Goal: Task Accomplishment & Management: Manage account settings

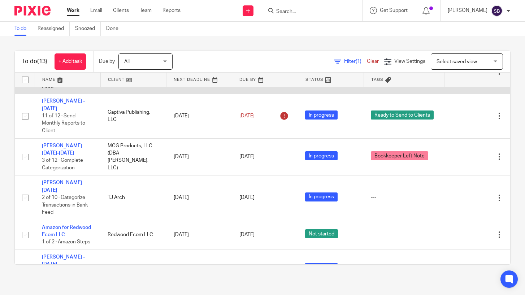
scroll to position [91, 0]
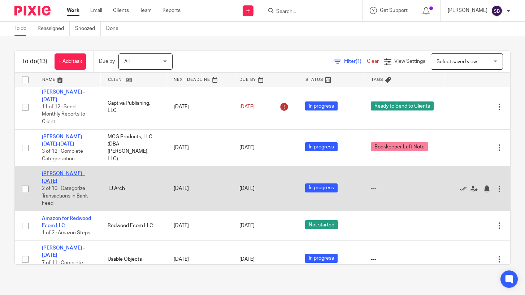
click at [61, 171] on link "[PERSON_NAME] - [DATE]" at bounding box center [63, 177] width 43 height 12
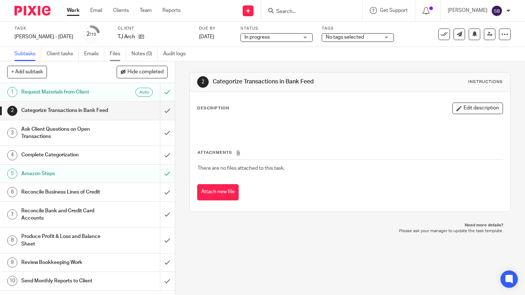
click at [115, 56] on link "Files" at bounding box center [118, 54] width 16 height 14
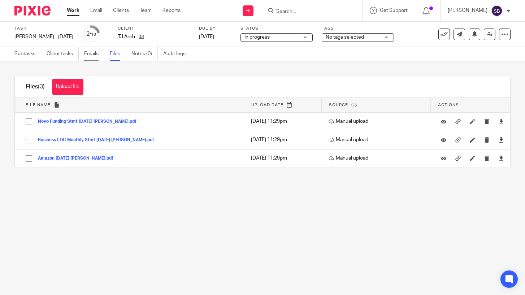
click at [98, 54] on link "Emails" at bounding box center [94, 54] width 20 height 14
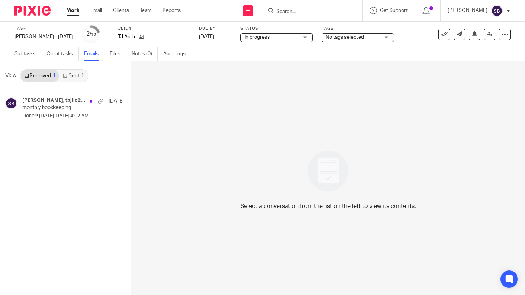
click at [69, 78] on link "Sent 1" at bounding box center [73, 76] width 28 height 12
click at [46, 75] on link "Received 1" at bounding box center [40, 76] width 39 height 12
click at [69, 76] on link "Sent 1" at bounding box center [73, 76] width 28 height 12
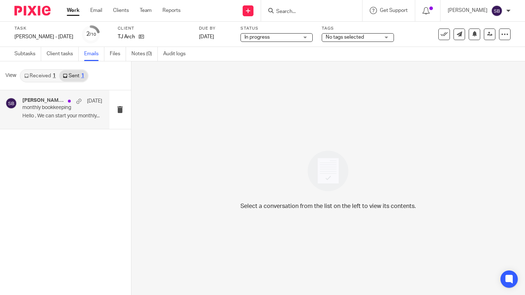
click at [81, 121] on div "Jung Tony, tbjllc23, Me Aug 4 monthly bookkeeping Hello , We can start your mon…" at bounding box center [62, 110] width 80 height 24
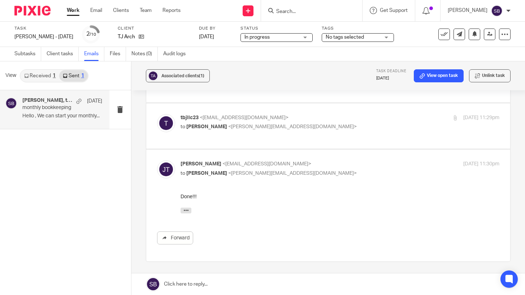
scroll to position [23, 0]
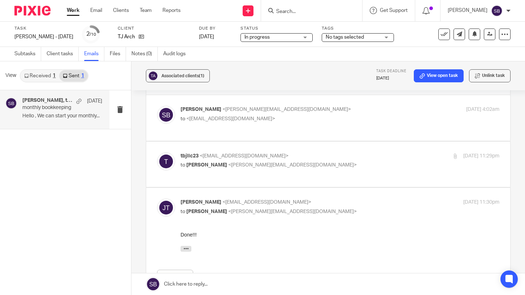
click at [276, 132] on label at bounding box center [328, 118] width 365 height 46
click at [157, 106] on input "checkbox" at bounding box center [157, 106] width 0 height 0
checkbox input "true"
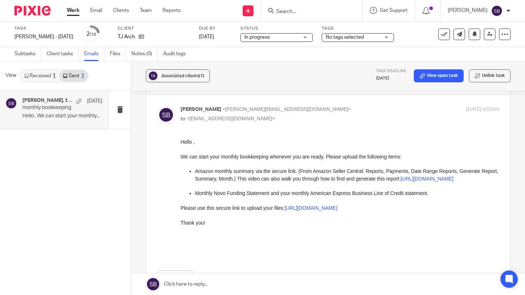
scroll to position [0, 0]
drag, startPoint x: 360, startPoint y: 354, endPoint x: 493, endPoint y: 213, distance: 194.3
drag, startPoint x: 181, startPoint y: 217, endPoint x: 485, endPoint y: 214, distance: 304.3
click at [485, 212] on p "Please use this secure link to upload your files: https://evergold-accounting.u…" at bounding box center [339, 208] width 319 height 7
copy p "Please use this secure link to upload your files: https://evergold-accounting.u…"
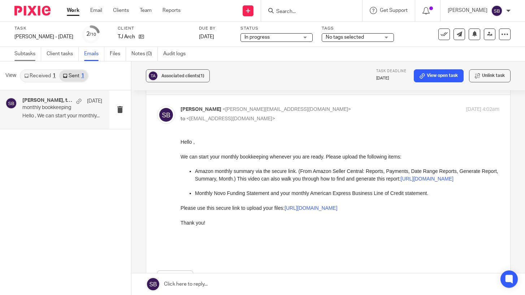
click at [29, 53] on link "Subtasks" at bounding box center [27, 54] width 27 height 14
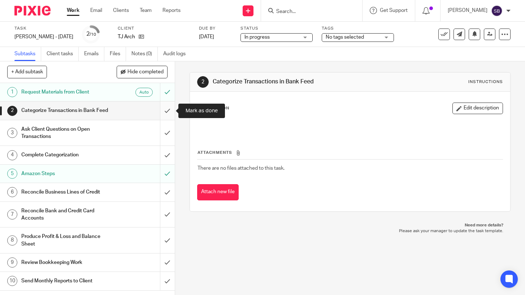
click at [166, 113] on input "submit" at bounding box center [87, 111] width 175 height 18
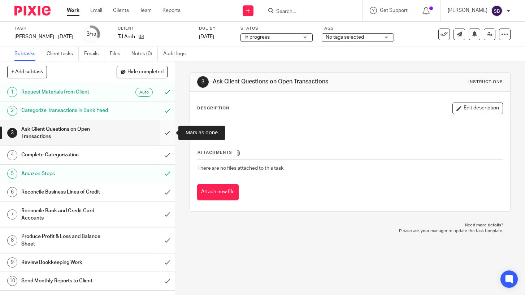
click at [166, 133] on input "submit" at bounding box center [87, 133] width 175 height 26
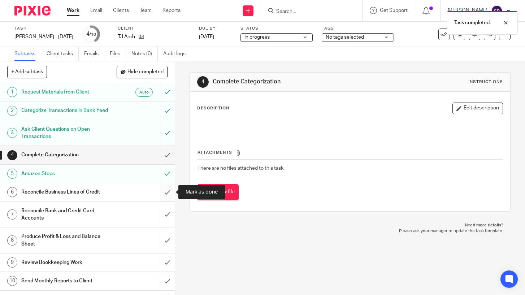
click at [169, 194] on input "submit" at bounding box center [87, 192] width 175 height 18
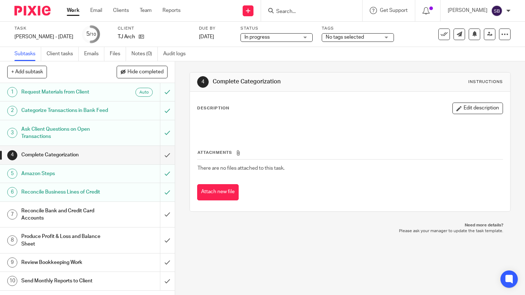
click at [72, 9] on link "Work" at bounding box center [73, 10] width 13 height 7
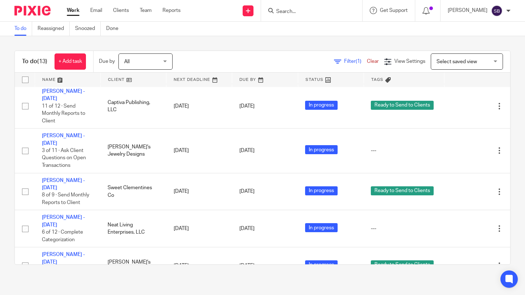
scroll to position [331, 0]
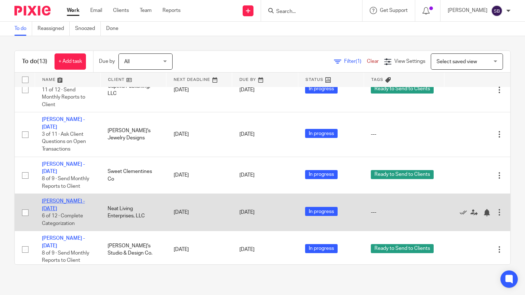
click at [71, 199] on link "Flavia Andrews - Jul 2025" at bounding box center [63, 205] width 43 height 12
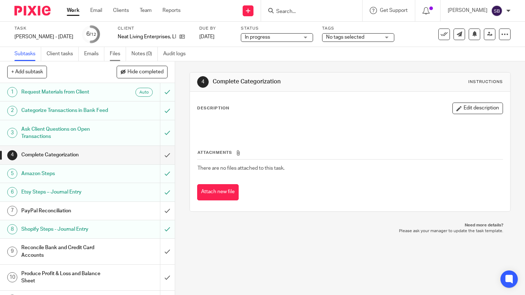
click at [115, 54] on link "Files" at bounding box center [118, 54] width 16 height 14
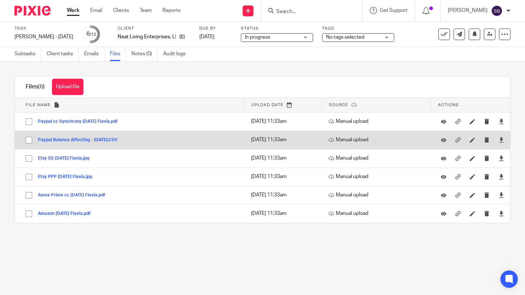
click at [93, 141] on button "Paypal Balance Affecting - [DATE].CSV" at bounding box center [80, 140] width 85 height 5
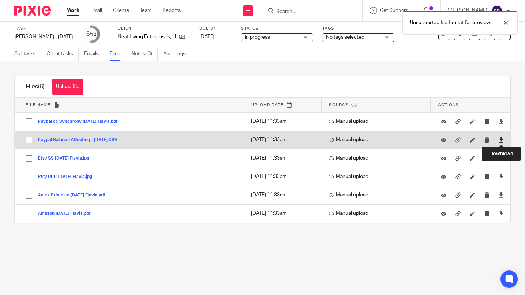
click at [501, 142] on icon at bounding box center [501, 139] width 5 height 5
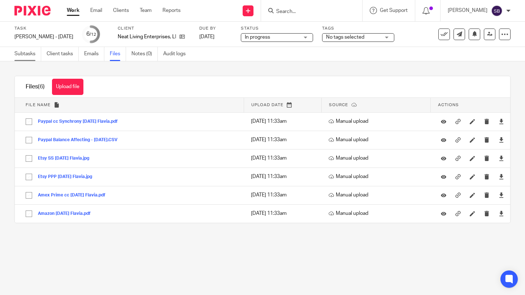
click at [22, 53] on link "Subtasks" at bounding box center [27, 54] width 27 height 14
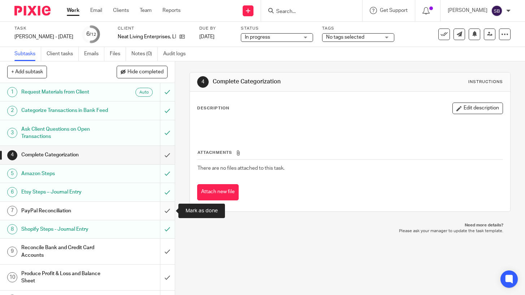
click at [168, 212] on input "submit" at bounding box center [87, 211] width 175 height 18
